Goal: Transaction & Acquisition: Purchase product/service

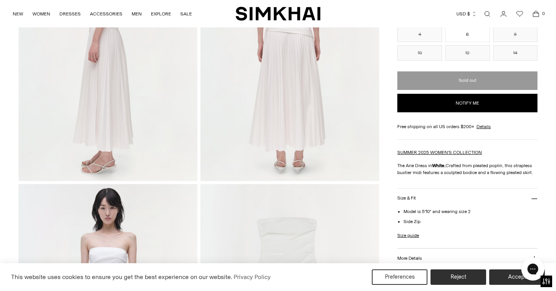
scroll to position [309, 0]
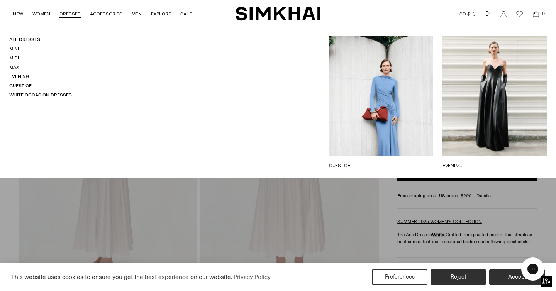
click at [64, 14] on link "DRESSES" at bounding box center [69, 13] width 21 height 17
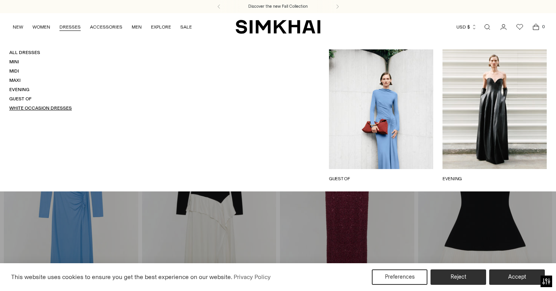
click at [42, 107] on link "White Occasion Dresses" at bounding box center [40, 107] width 63 height 5
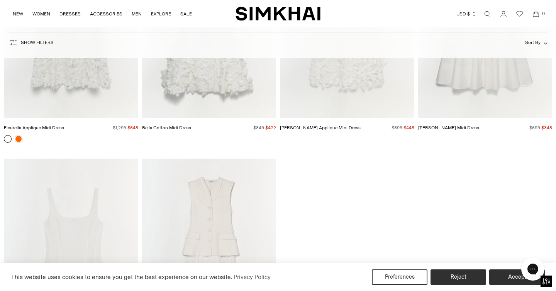
scroll to position [4198, 0]
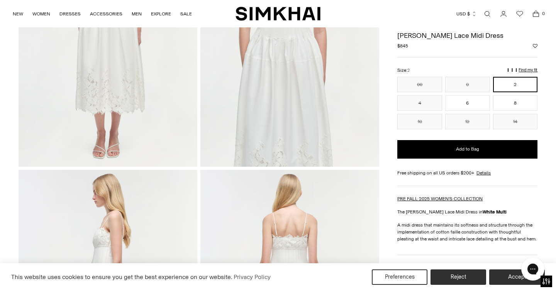
scroll to position [64, 0]
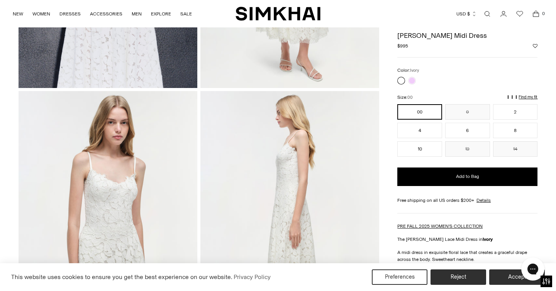
scroll to position [170, 0]
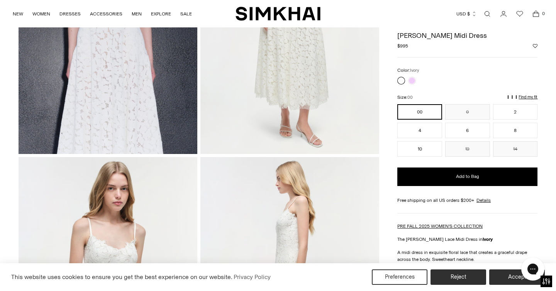
click at [413, 84] on div at bounding box center [407, 81] width 22 height 11
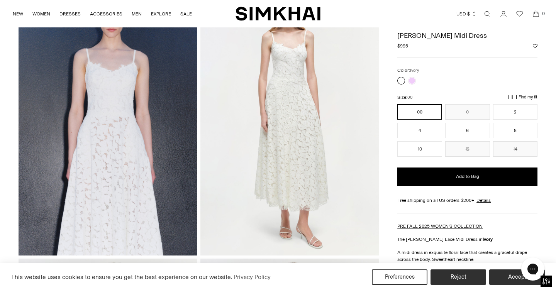
scroll to position [39, 0]
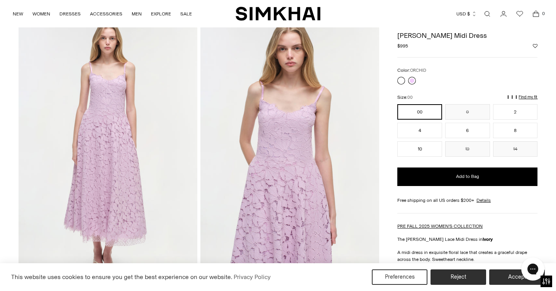
click at [410, 82] on link at bounding box center [412, 81] width 8 height 8
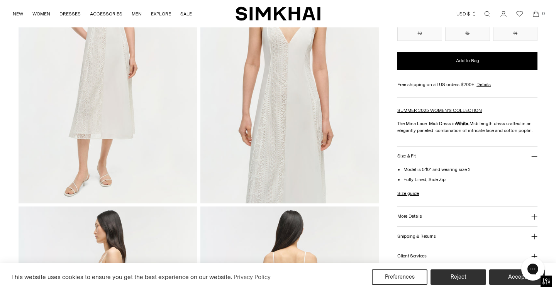
scroll to position [212, 0]
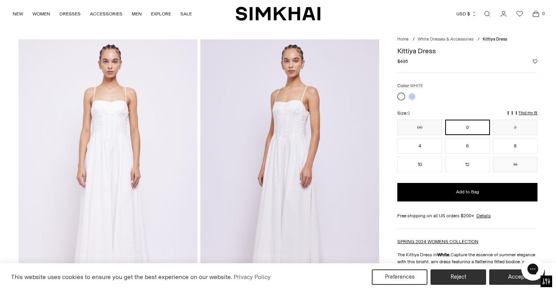
scroll to position [53, 0]
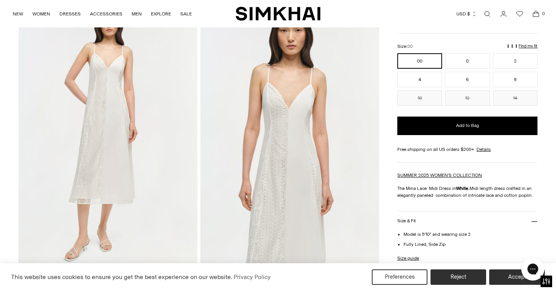
scroll to position [55, 0]
